Goal: Information Seeking & Learning: Find specific fact

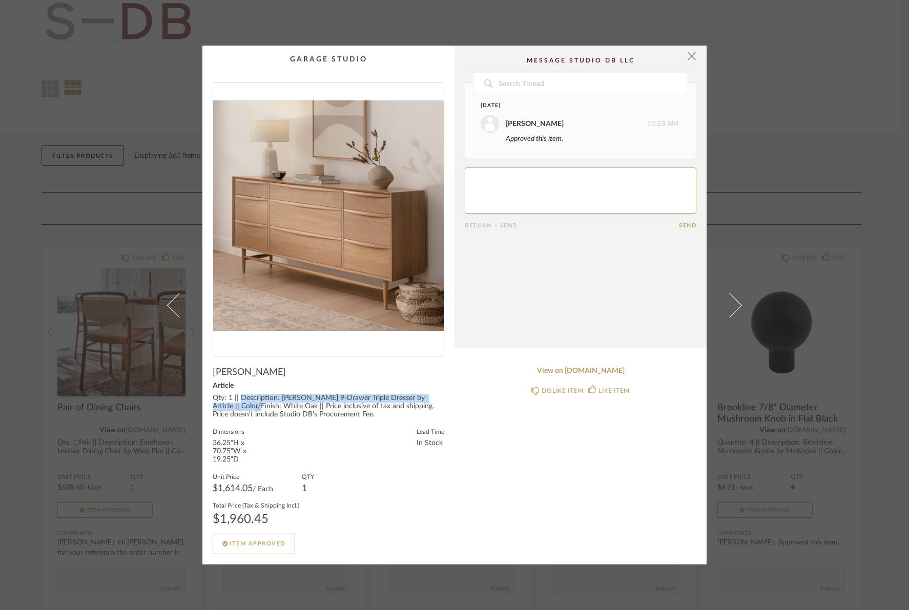
click at [254, 407] on div "Qty: 1 || Description: [PERSON_NAME] 9-Drawer Triple Dresser by Article || Colo…" at bounding box center [329, 406] width 232 height 25
drag, startPoint x: 238, startPoint y: 399, endPoint x: 286, endPoint y: 406, distance: 48.7
click at [286, 406] on div "Qty: 1 || Description: [PERSON_NAME] 9-Drawer Triple Dresser by Article || Colo…" at bounding box center [329, 406] width 232 height 25
copy div "Description: [PERSON_NAME] 9-Drawer Triple Dresser by Article || Color/Finish: …"
click at [310, 412] on div "Qty: 1 || Description: [PERSON_NAME] 9-Drawer Triple Dresser by Article || Colo…" at bounding box center [329, 406] width 232 height 25
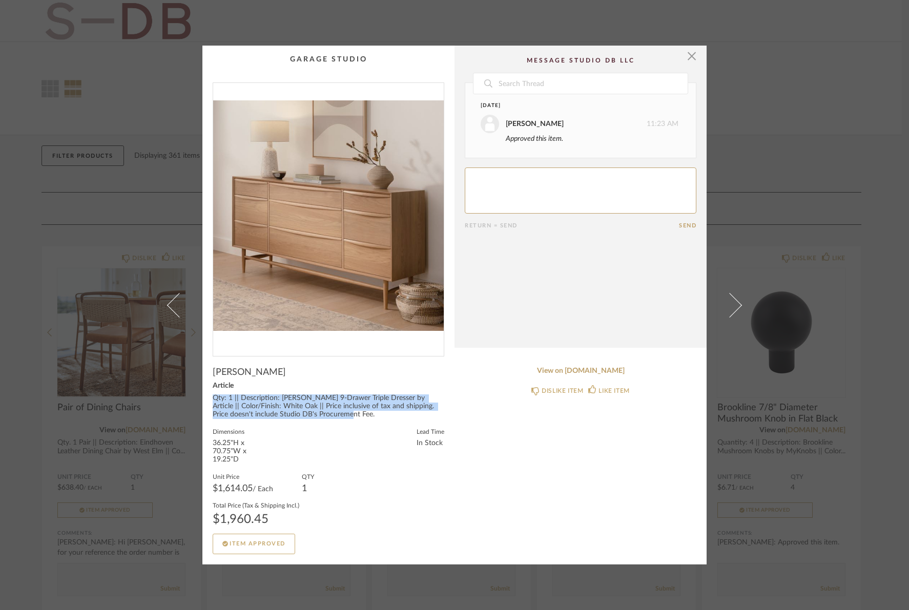
drag, startPoint x: 210, startPoint y: 399, endPoint x: 374, endPoint y: 419, distance: 165.6
click at [374, 419] on div "[PERSON_NAME] Article Qty: 1 || Description: [PERSON_NAME] 9-Drawer Triple Dres…" at bounding box center [329, 460] width 232 height 187
click at [328, 422] on div "[PERSON_NAME] Article Qty: 1 || Description: [PERSON_NAME] 9-Drawer Triple Dres…" at bounding box center [329, 460] width 232 height 187
click at [213, 432] on label "Dimensions" at bounding box center [243, 431] width 61 height 8
drag, startPoint x: 211, startPoint y: 432, endPoint x: 245, endPoint y: 462, distance: 45.4
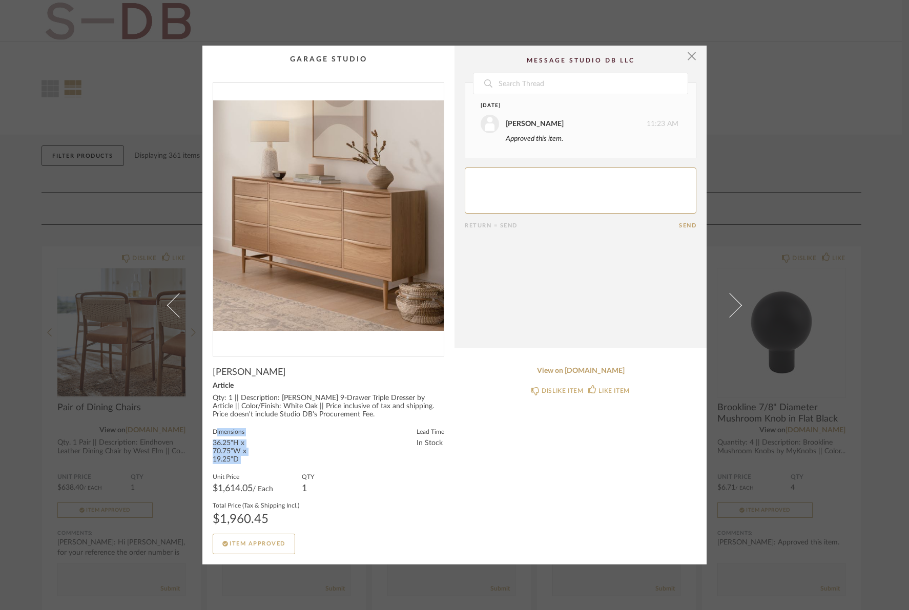
click at [245, 462] on fieldset "Dimensions 36.25"H x 70.75"W x 19.25"D" at bounding box center [243, 445] width 61 height 37
copy fieldset "Dimensions 36.25"H x 70.75"W x 19.25"D"
click at [315, 421] on div "[PERSON_NAME] Article Qty: 1 || Description: [PERSON_NAME] 9-Drawer Triple Dres…" at bounding box center [329, 460] width 232 height 187
click at [688, 59] on span "button" at bounding box center [691, 56] width 20 height 20
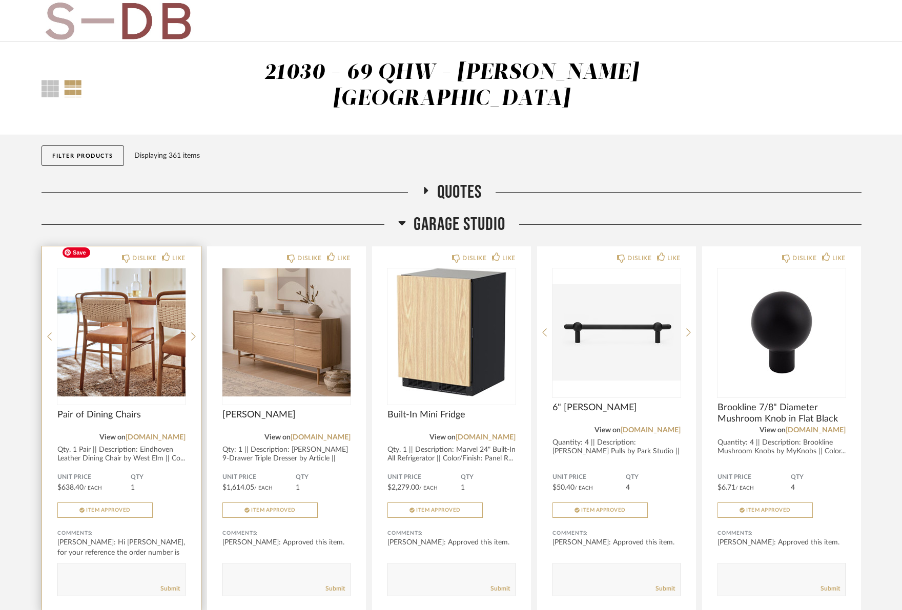
click at [129, 331] on img "0" at bounding box center [121, 332] width 128 height 128
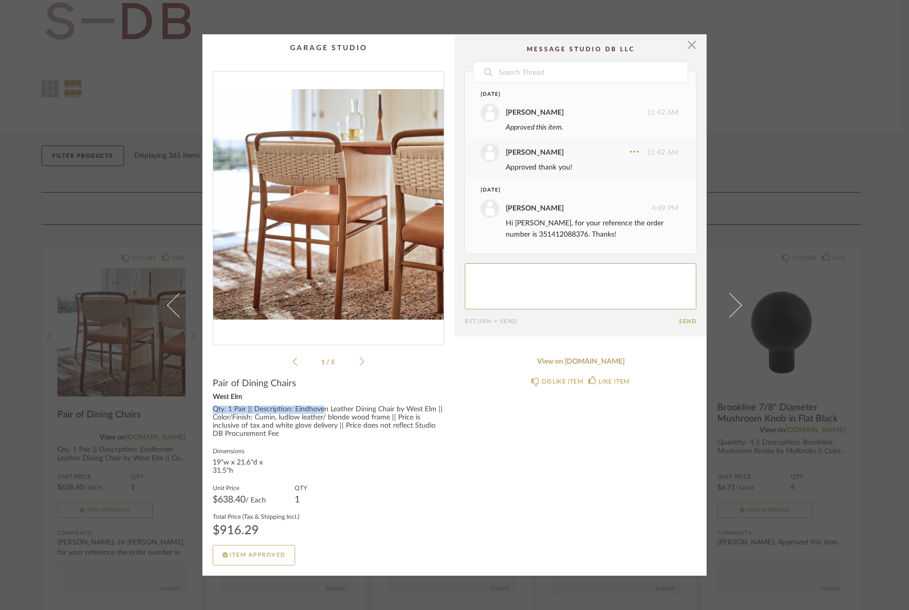
drag, startPoint x: 210, startPoint y: 409, endPoint x: 317, endPoint y: 406, distance: 107.6
click at [317, 406] on div "Qty. 1 Pair || Description: Eindhoven Leather Dining Chair by West Elm || Color…" at bounding box center [329, 422] width 232 height 33
drag, startPoint x: 254, startPoint y: 409, endPoint x: 284, endPoint y: 413, distance: 30.1
click at [284, 413] on div "Qty. 1 Pair || Description: Eindhoven Leather Dining Chair by West Elm || Color…" at bounding box center [329, 422] width 232 height 33
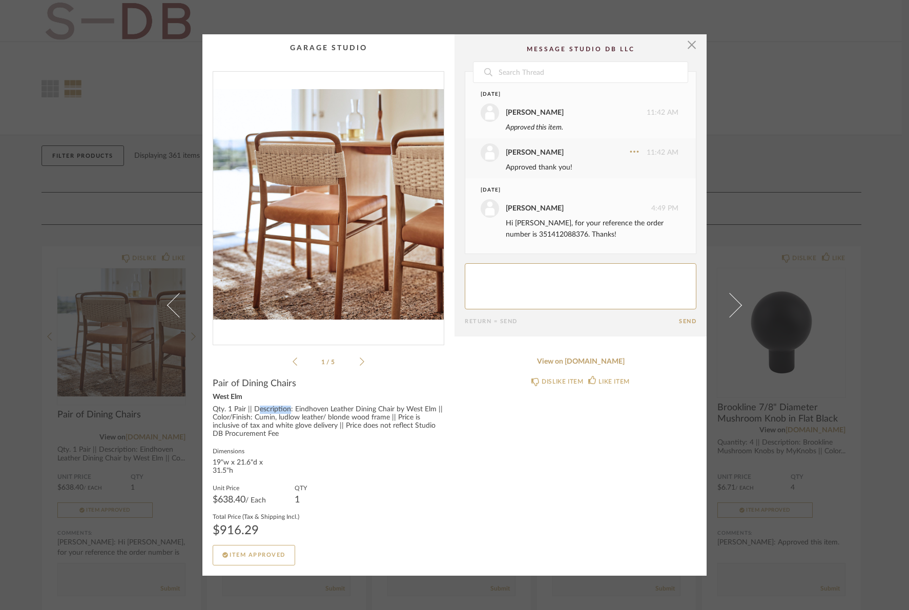
click at [269, 413] on div "Qty. 1 Pair || Description: Eindhoven Leather Dining Chair by West Elm || Color…" at bounding box center [329, 422] width 232 height 33
drag, startPoint x: 250, startPoint y: 409, endPoint x: 309, endPoint y: 429, distance: 62.2
click at [309, 429] on div "Qty. 1 Pair || Description: Eindhoven Leather Dining Chair by West Elm || Color…" at bounding box center [329, 422] width 232 height 33
click at [687, 49] on span "button" at bounding box center [691, 44] width 20 height 20
